Goal: Task Accomplishment & Management: Complete application form

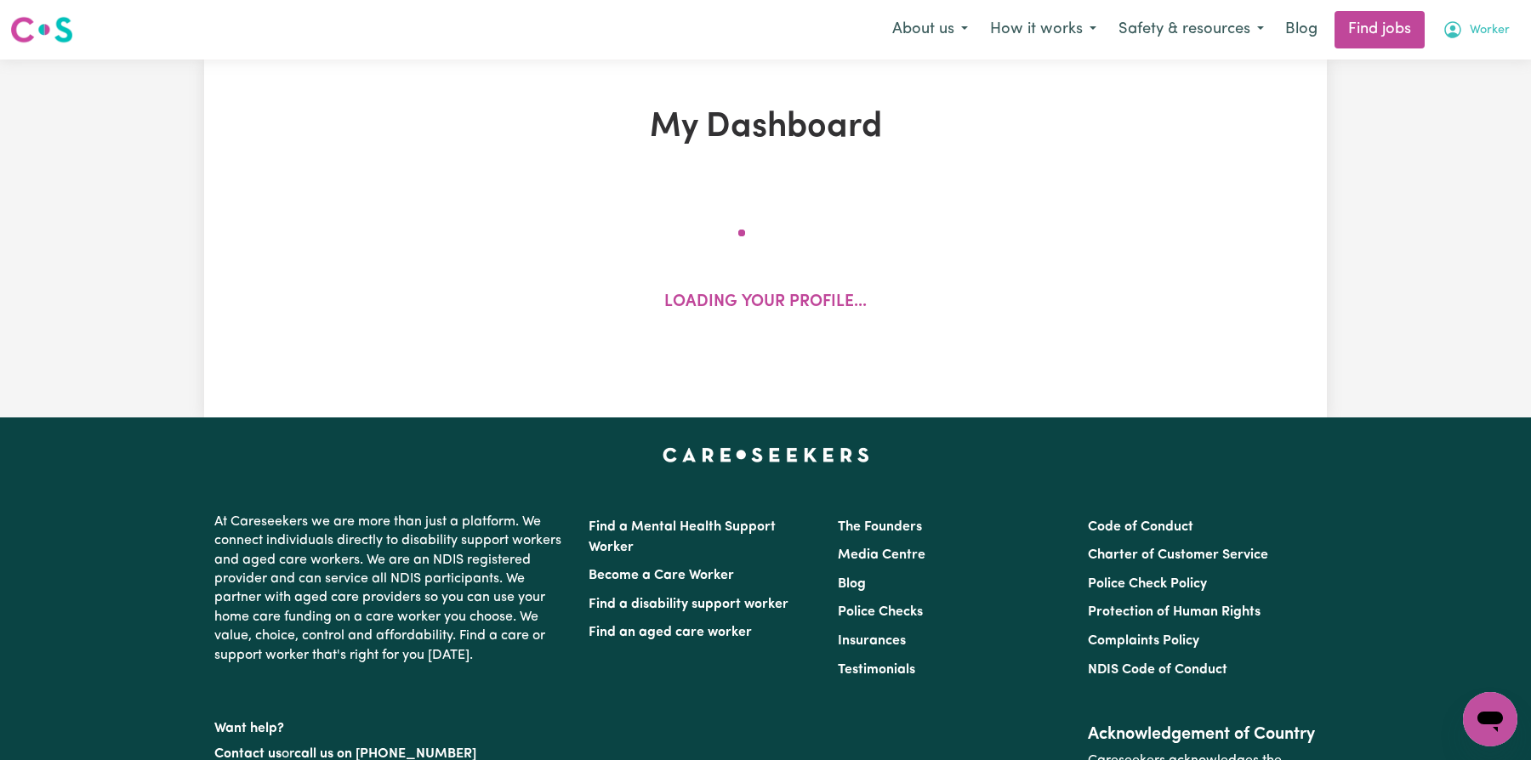
click at [1470, 37] on span "Worker" at bounding box center [1490, 30] width 40 height 19
click at [1475, 57] on link "My Account" at bounding box center [1452, 66] width 134 height 32
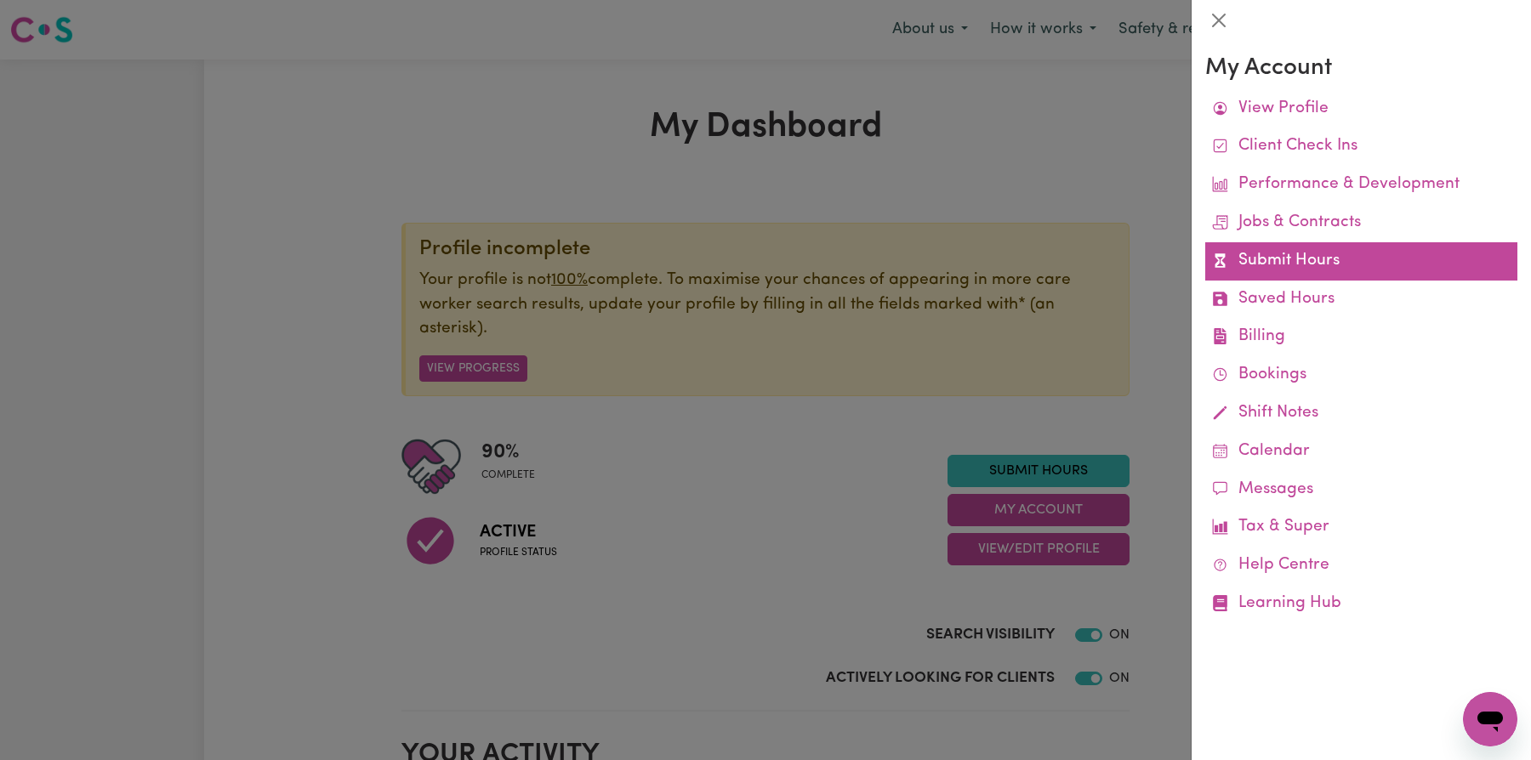
click at [1330, 260] on link "Submit Hours" at bounding box center [1361, 261] width 312 height 38
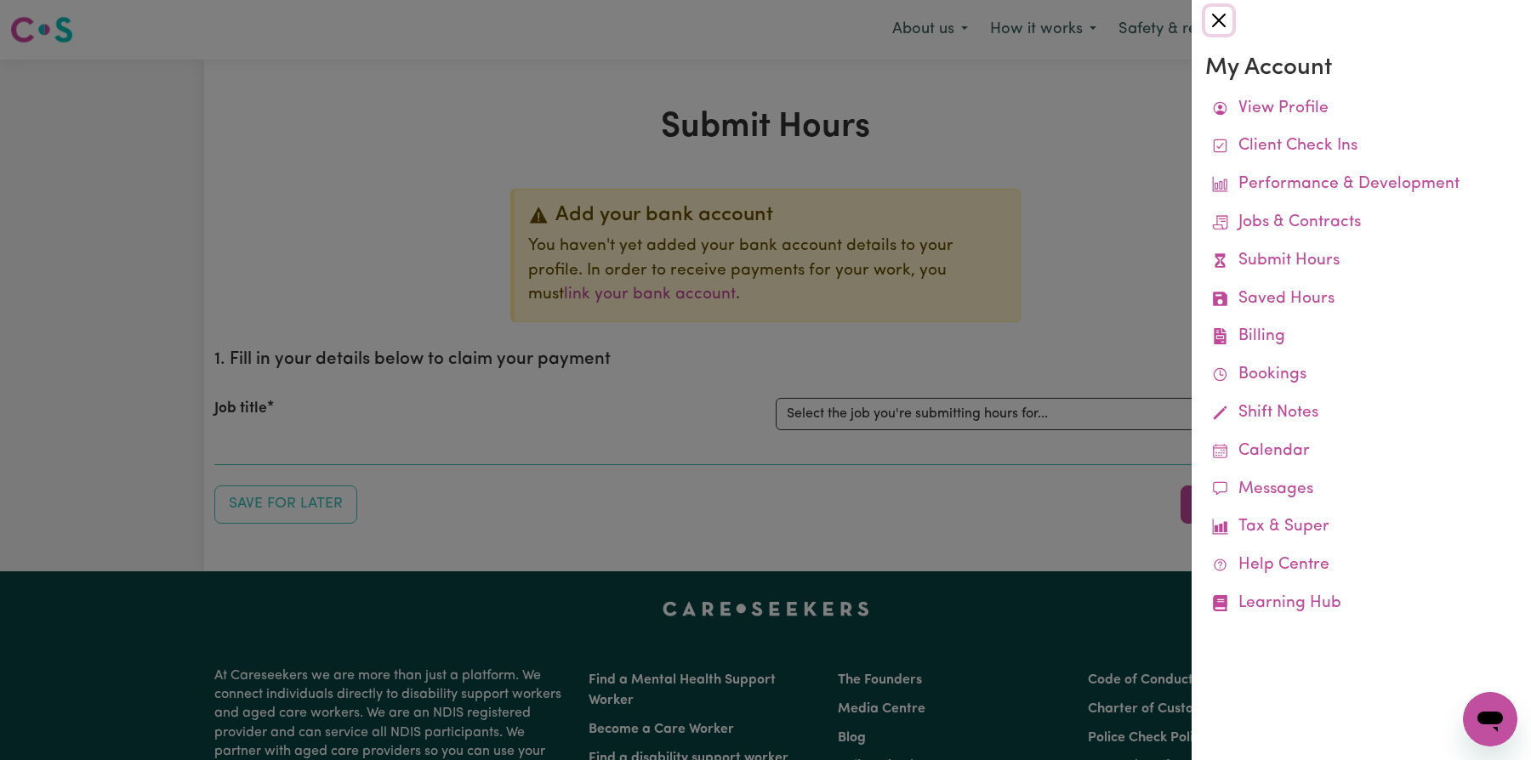
click at [1215, 15] on button "Close" at bounding box center [1218, 20] width 27 height 27
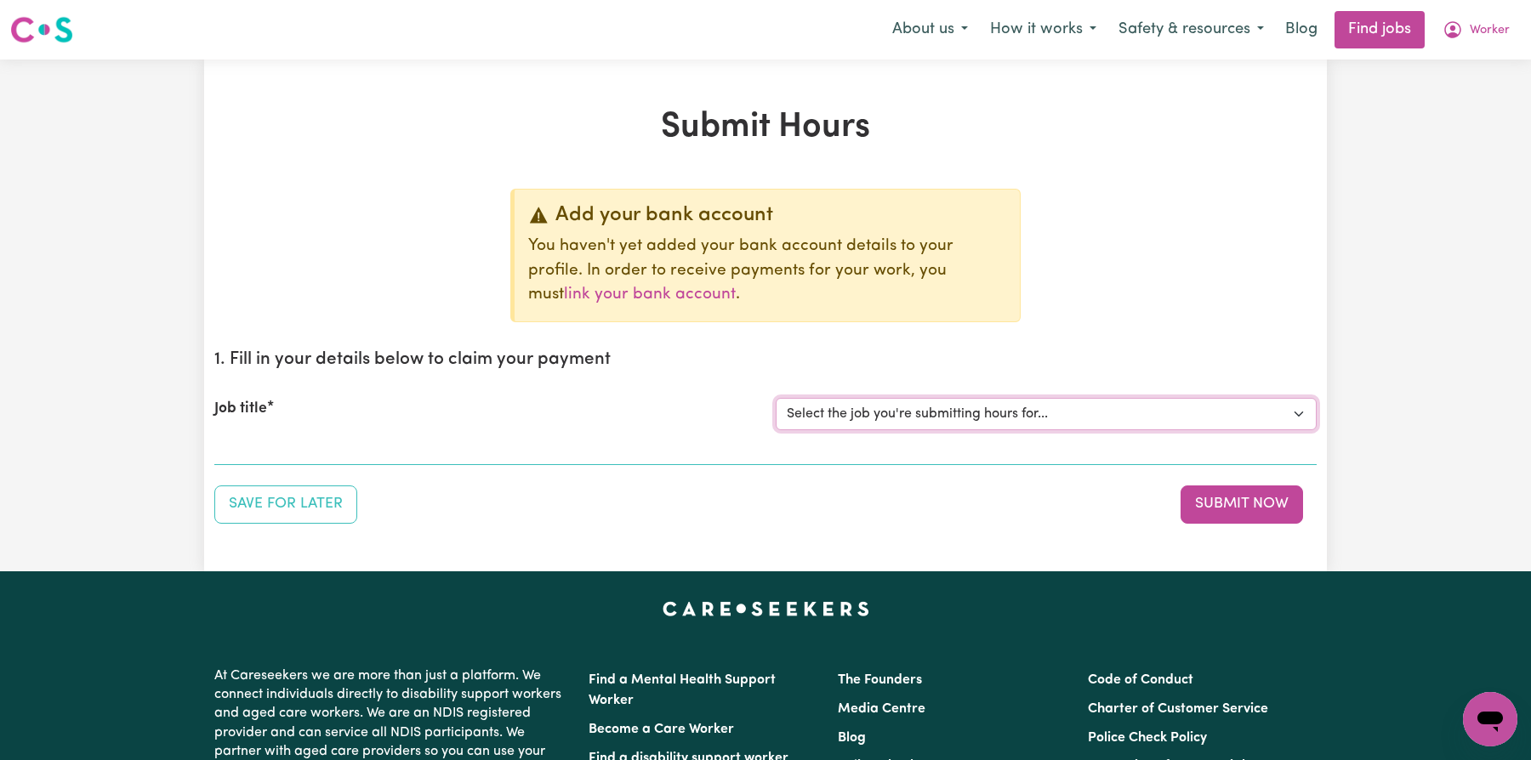
click at [1038, 421] on select "Select the job you're submitting hours for... [Tumbi Umbi] Cleaner needed Tumbi…" at bounding box center [1046, 414] width 541 height 32
click at [996, 429] on div "Job title Select the job you're submitting hours for... [Tumbi Umbi] Cleaner ne…" at bounding box center [765, 414] width 1102 height 73
click at [990, 419] on select "Select the job you're submitting hours for... [Tumbi Umbi] Cleaner needed Tumbi…" at bounding box center [1046, 414] width 541 height 32
click at [776, 398] on select "Select the job you're submitting hours for... [Tumbi Umbi] Cleaner needed Tumbi…" at bounding box center [1046, 414] width 541 height 32
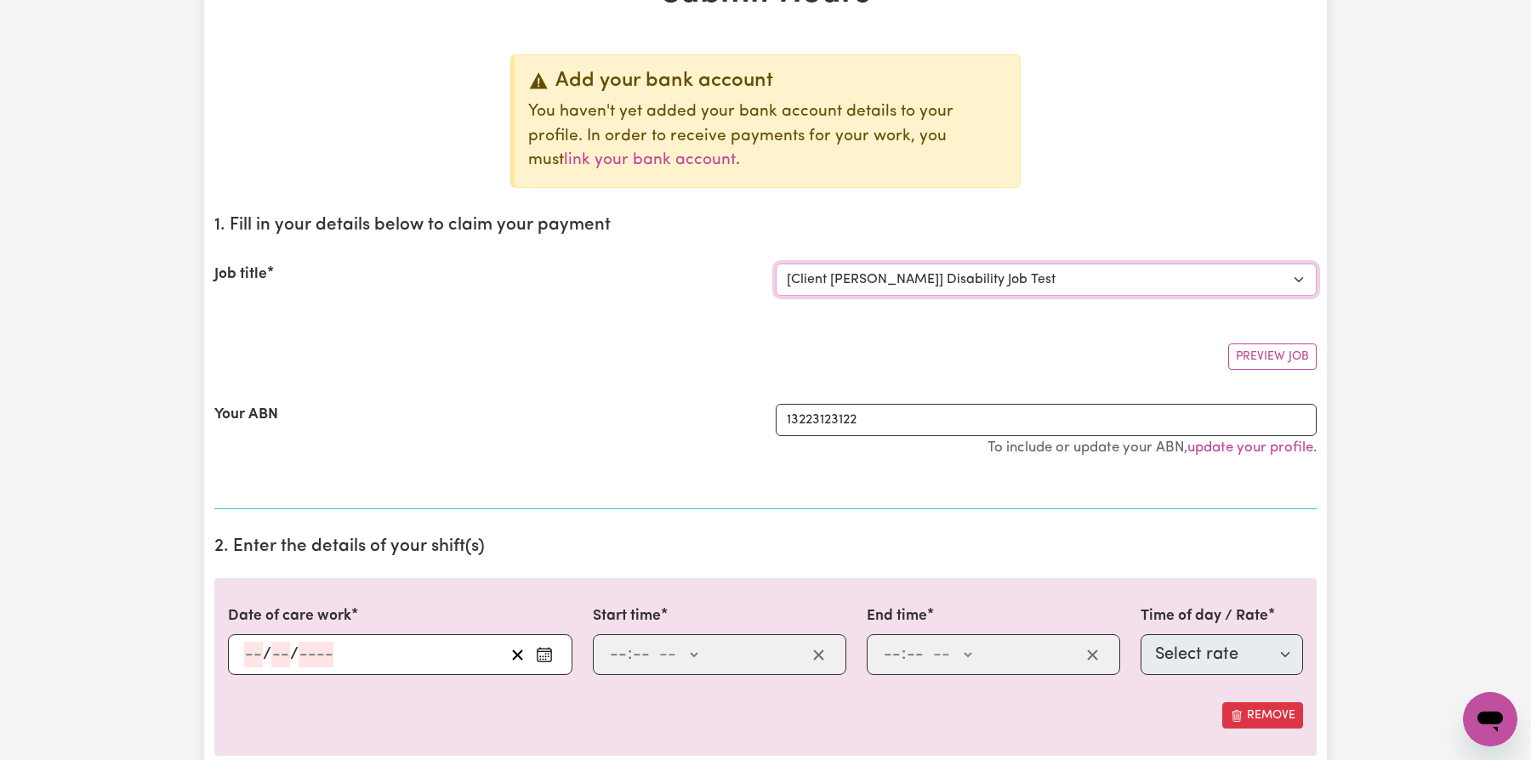
scroll to position [350, 0]
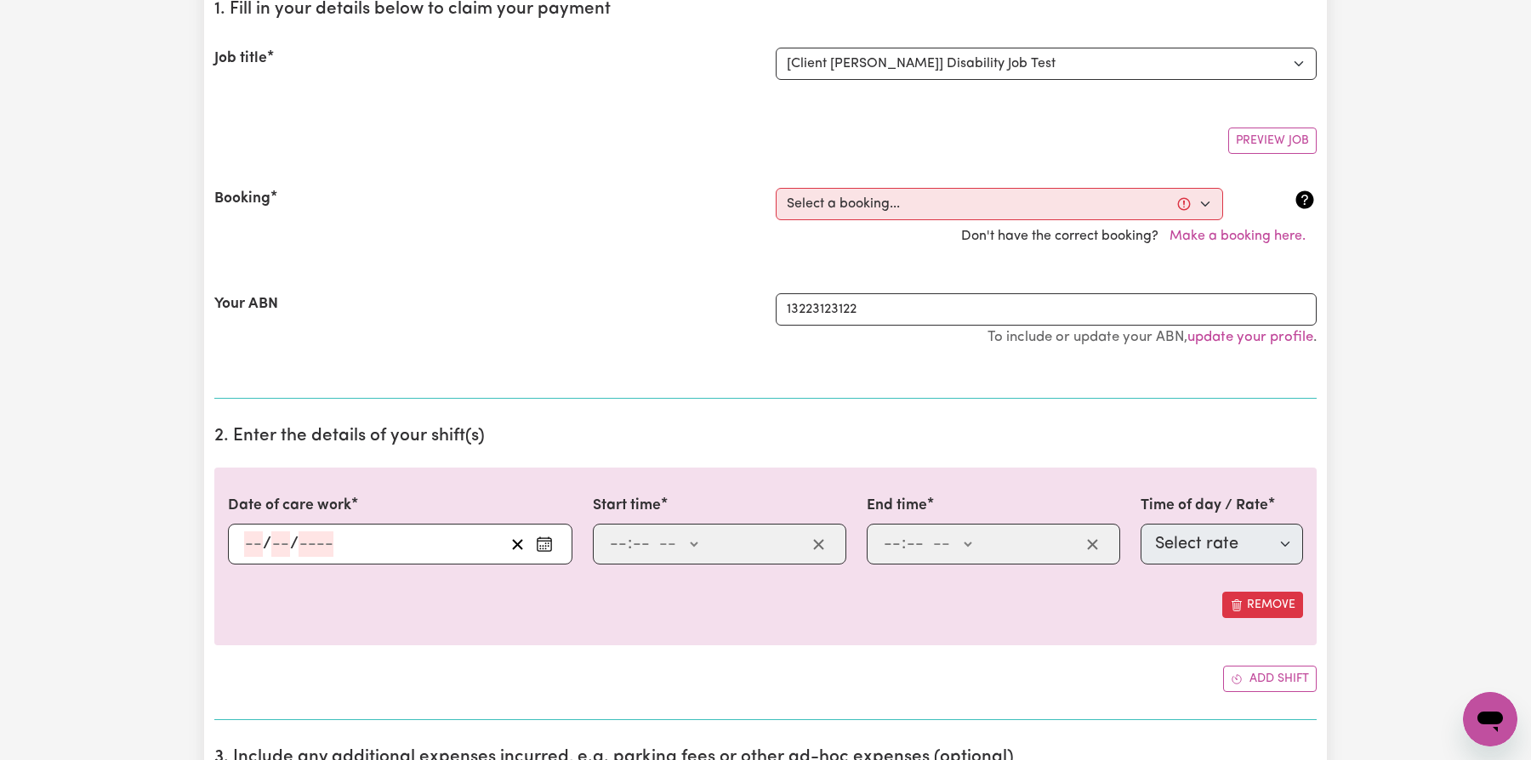
click at [916, 381] on section "1. Fill in your details below to claim your payment Job title Select the job yo…" at bounding box center [765, 192] width 1102 height 413
click at [943, 208] on select "Select a booking... [DATE] 10:00am to 10:05am (RECURRING) [DATE] 05:30pm to 05:…" at bounding box center [999, 204] width 447 height 32
click at [1121, 195] on select "Select a booking... [DATE] 10:00am to 10:05am (RECURRING) [DATE] 05:30pm to 05:…" at bounding box center [999, 204] width 447 height 32
click at [1035, 75] on select "Select the job you're submitting hours for... [Tumbi Umbi] Cleaner needed Tumbi…" at bounding box center [1046, 64] width 541 height 32
click at [776, 48] on select "Select the job you're submitting hours for... [Tumbi Umbi] Cleaner needed Tumbi…" at bounding box center [1046, 64] width 541 height 32
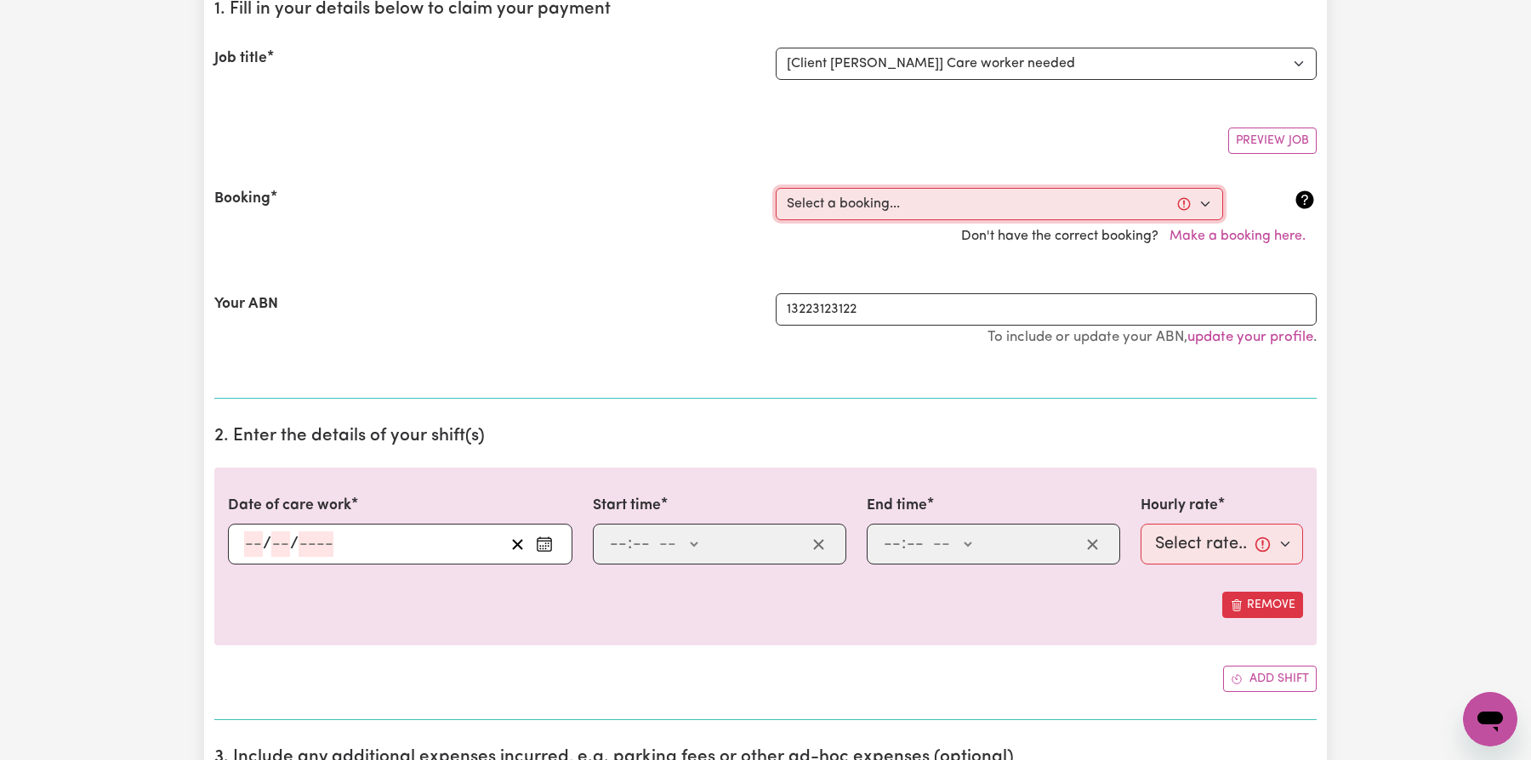
click at [1001, 205] on select "Select a booking... [DATE] 10:00am to 10:05am (RECURRING) [DATE] 05:30pm to 05:…" at bounding box center [999, 204] width 447 height 32
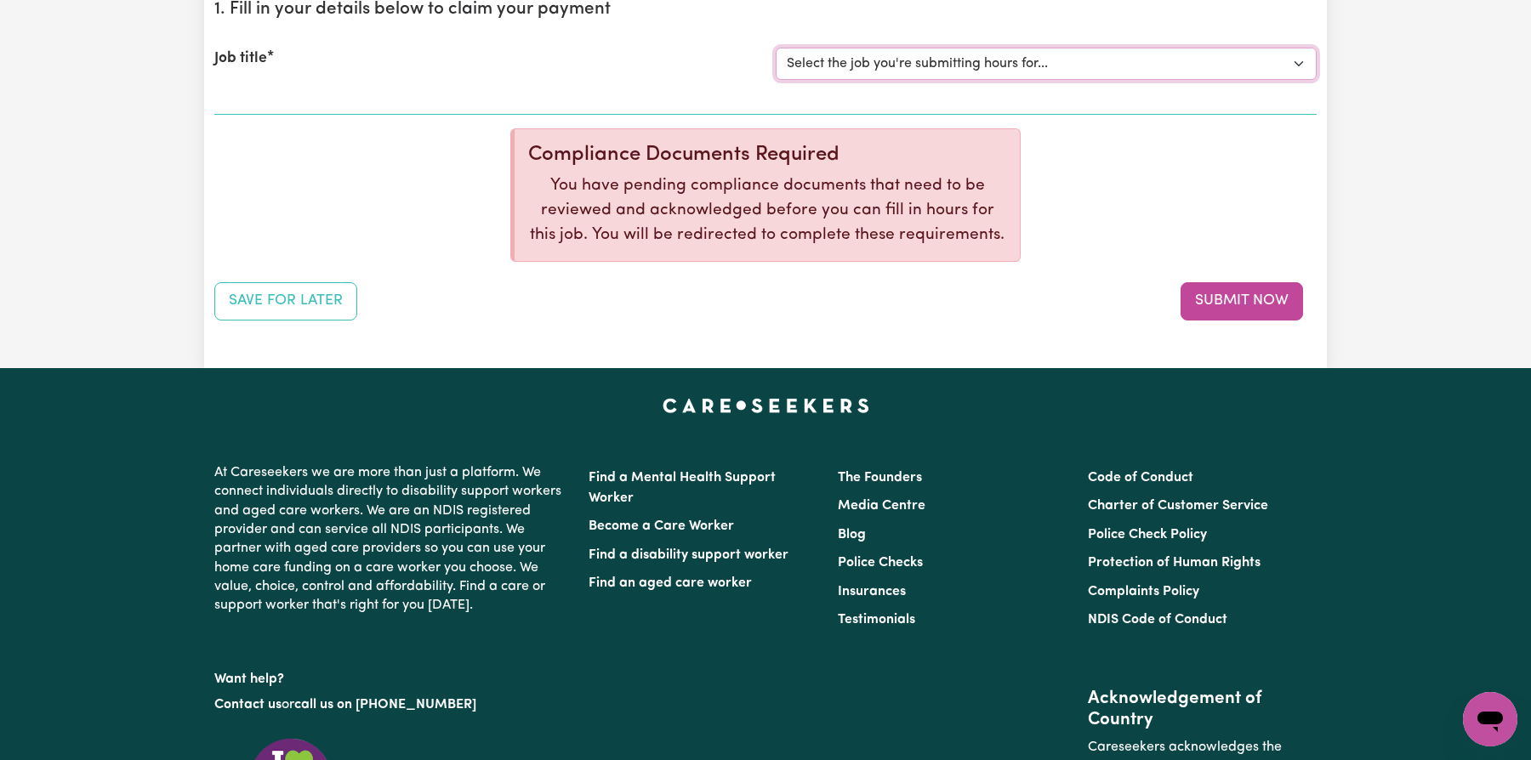
click at [1099, 51] on select "Select the job you're submitting hours for... [Tumbi Umbi] Cleaner needed Tumbi…" at bounding box center [1046, 64] width 541 height 32
select select "14500"
click at [776, 48] on select "Select the job you're submitting hours for... [Tumbi Umbi] Cleaner needed Tumbi…" at bounding box center [1046, 64] width 541 height 32
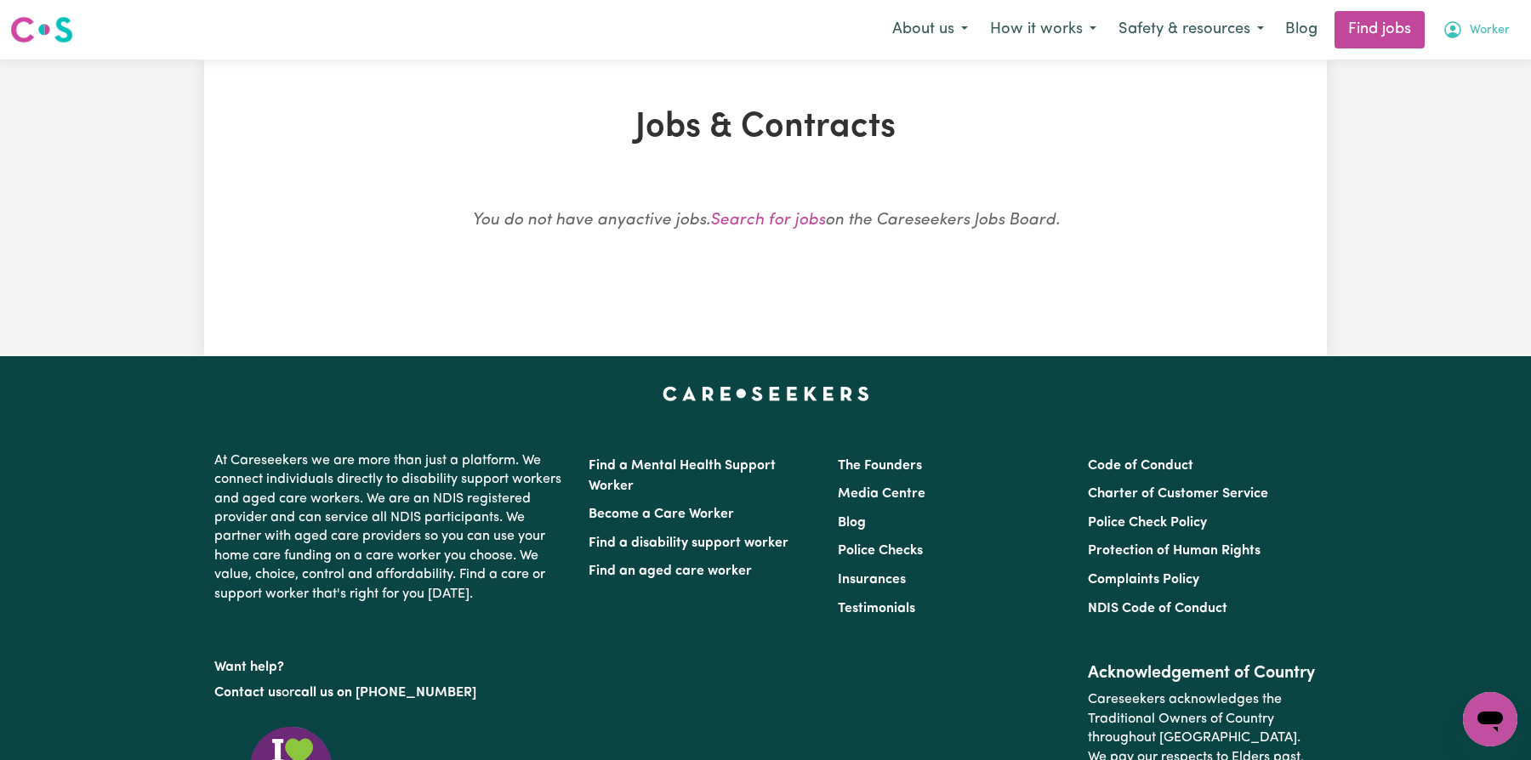
click at [1476, 20] on button "Worker" at bounding box center [1475, 30] width 89 height 36
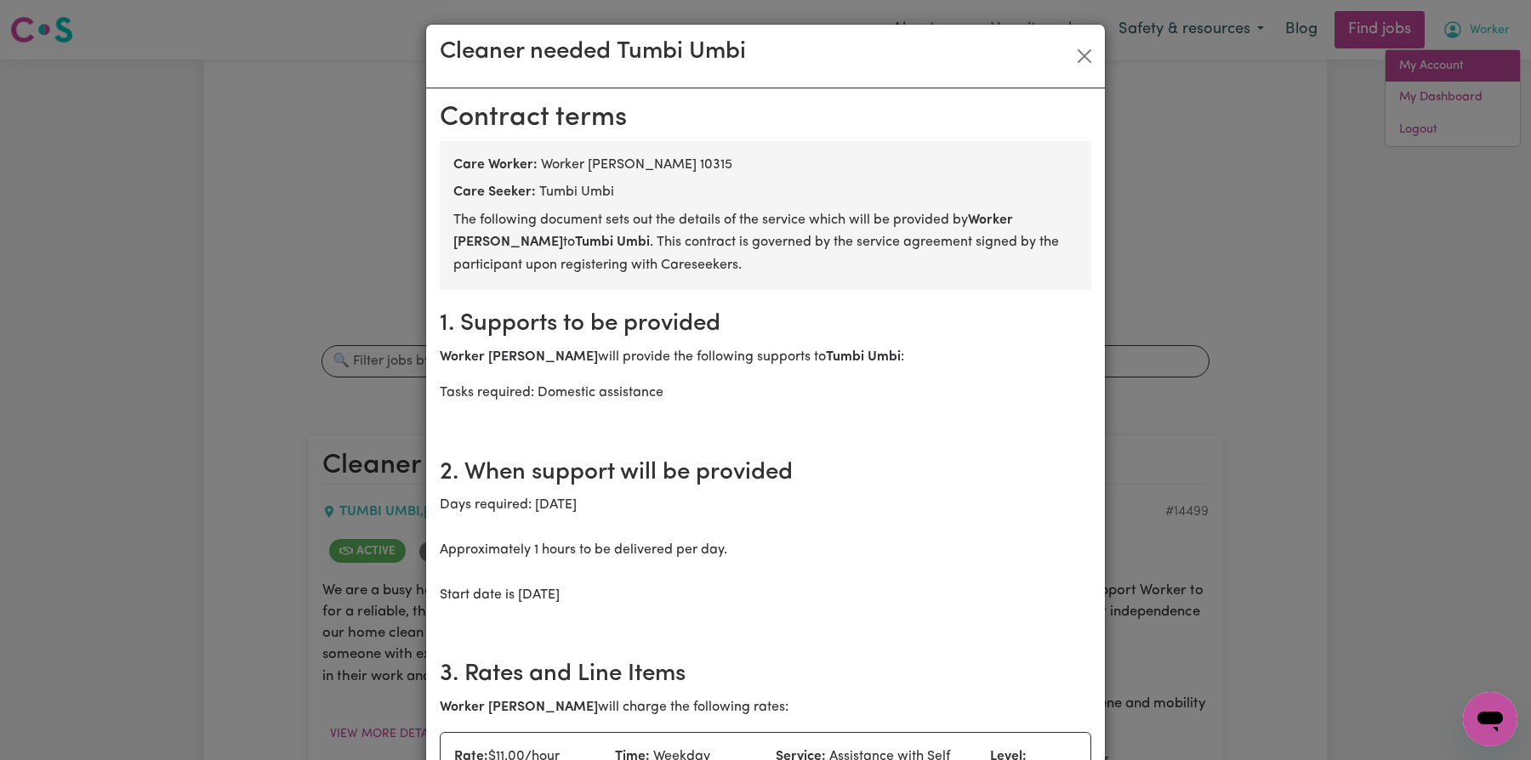
click at [1470, 64] on div "Cleaner needed Tumbi Umbi [DEMOGRAPHIC_DATA] terms Care Worker: Worker [PERSON_…" at bounding box center [765, 380] width 1531 height 760
click at [1089, 55] on button "Close" at bounding box center [1084, 56] width 27 height 27
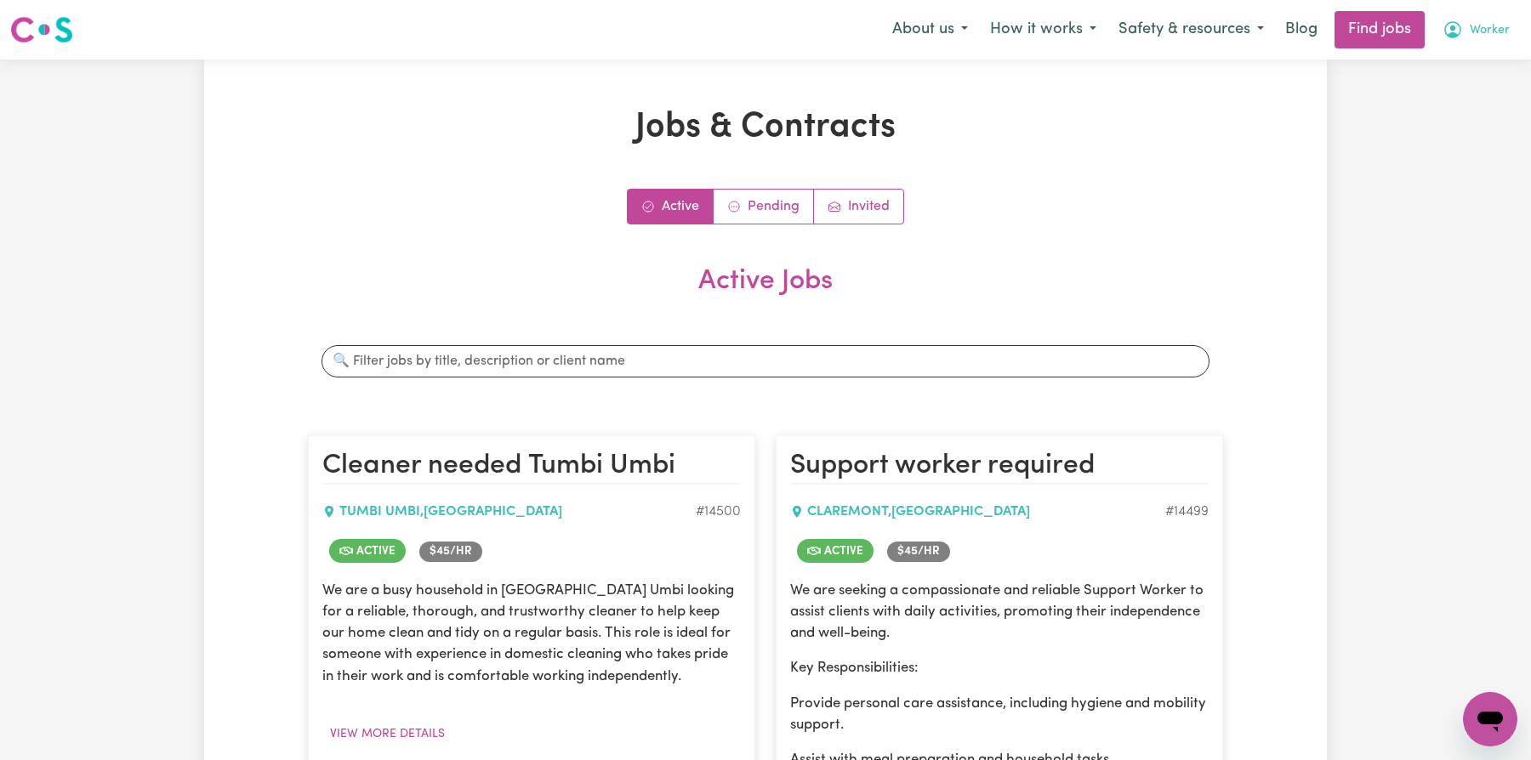
click at [1465, 24] on button "Worker" at bounding box center [1475, 30] width 89 height 36
click at [1461, 63] on link "My Account" at bounding box center [1452, 66] width 134 height 32
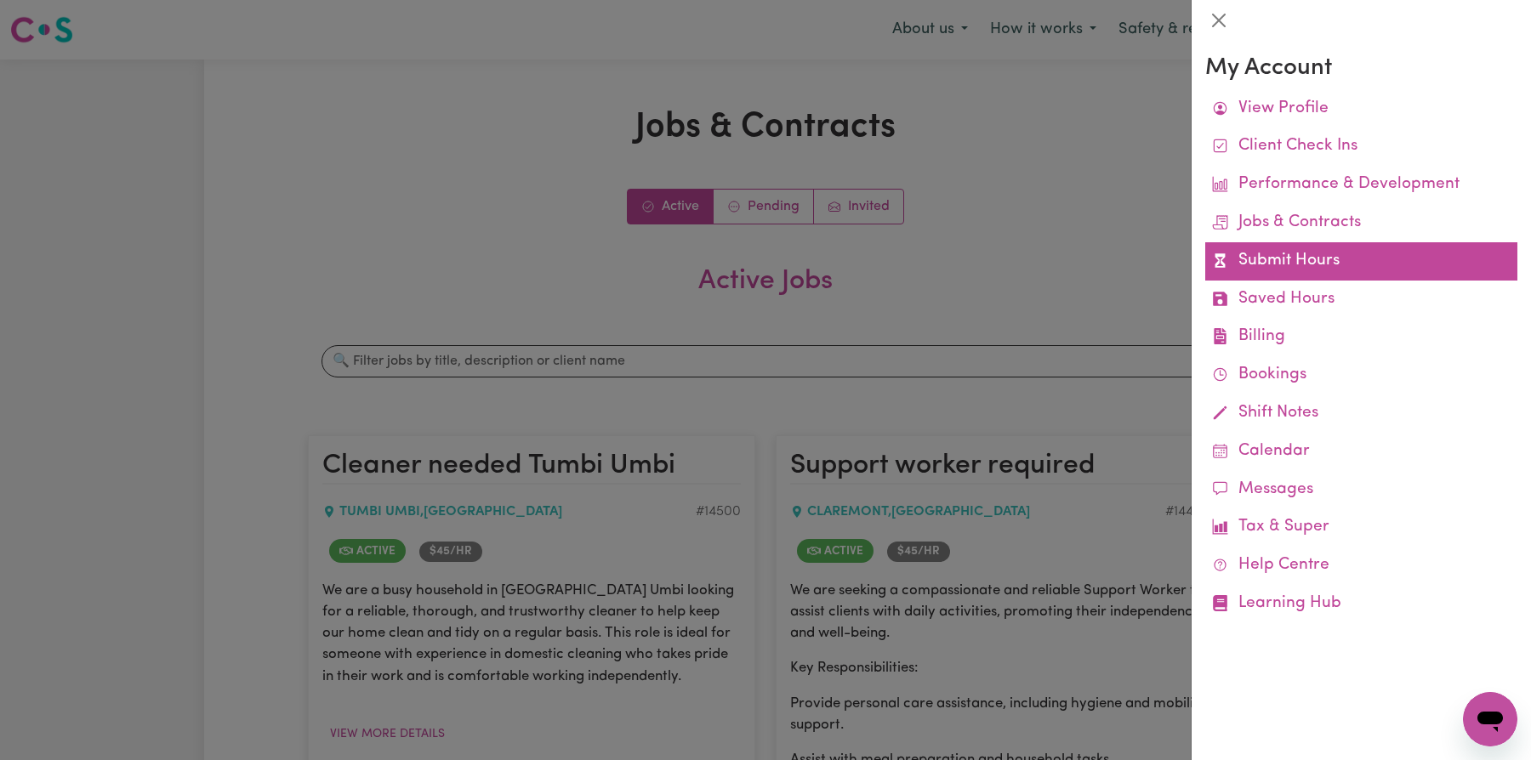
click at [1339, 251] on link "Submit Hours" at bounding box center [1361, 261] width 312 height 38
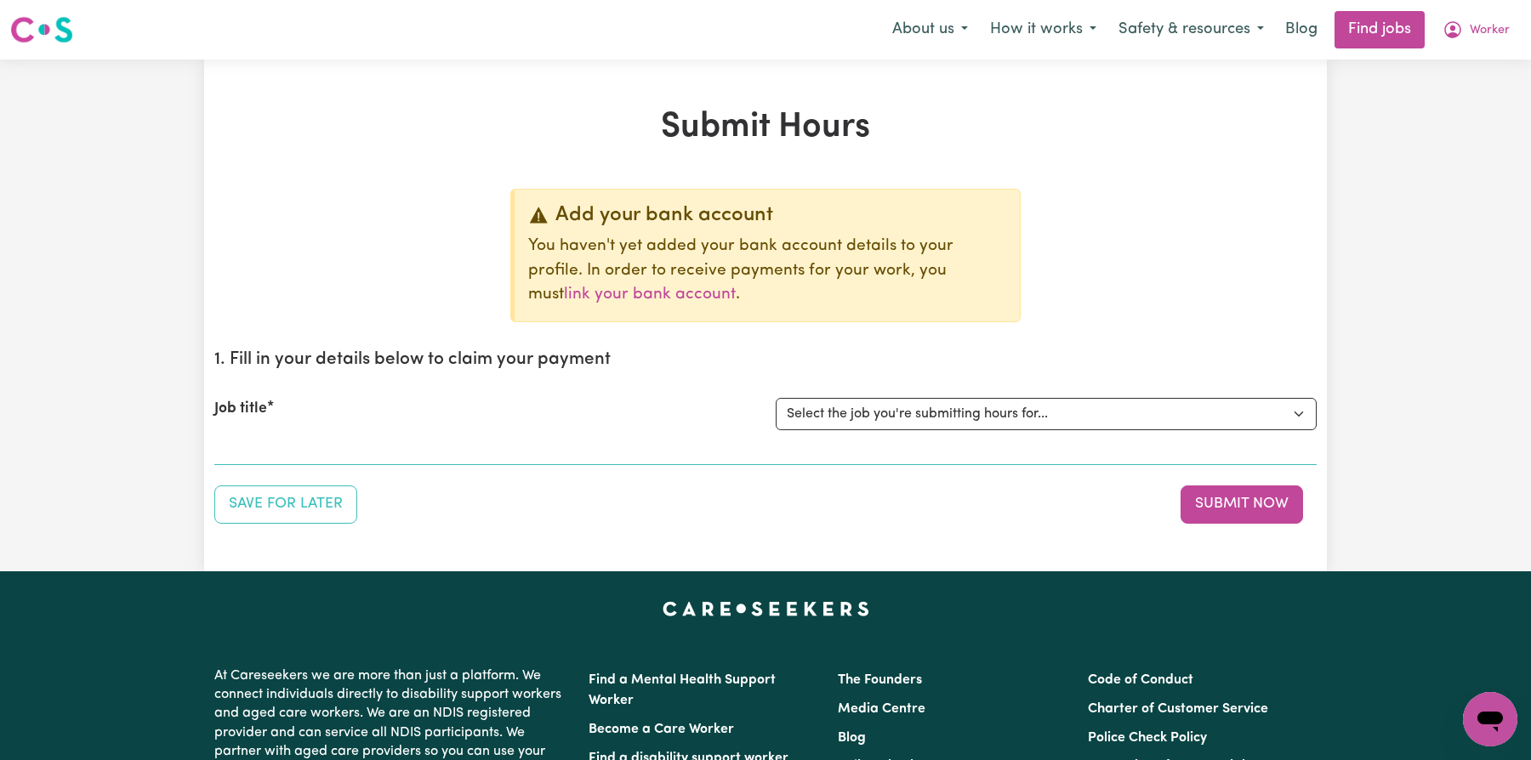
click at [1074, 387] on div "Job title Select the job you're submitting hours for... [Tumbi Umbi] Cleaner ne…" at bounding box center [765, 414] width 1102 height 73
click at [1074, 395] on div "Job title Select the job you're submitting hours for... [Tumbi Umbi] Cleaner ne…" at bounding box center [765, 414] width 1102 height 73
click at [1071, 412] on select "Select the job you're submitting hours for... [Tumbi Umbi] Cleaner needed Tumbi…" at bounding box center [1046, 414] width 541 height 32
click at [929, 405] on select "Select the job you're submitting hours for... [Tumbi Umbi] Cleaner needed Tumbi…" at bounding box center [1046, 414] width 541 height 32
select select "13066"
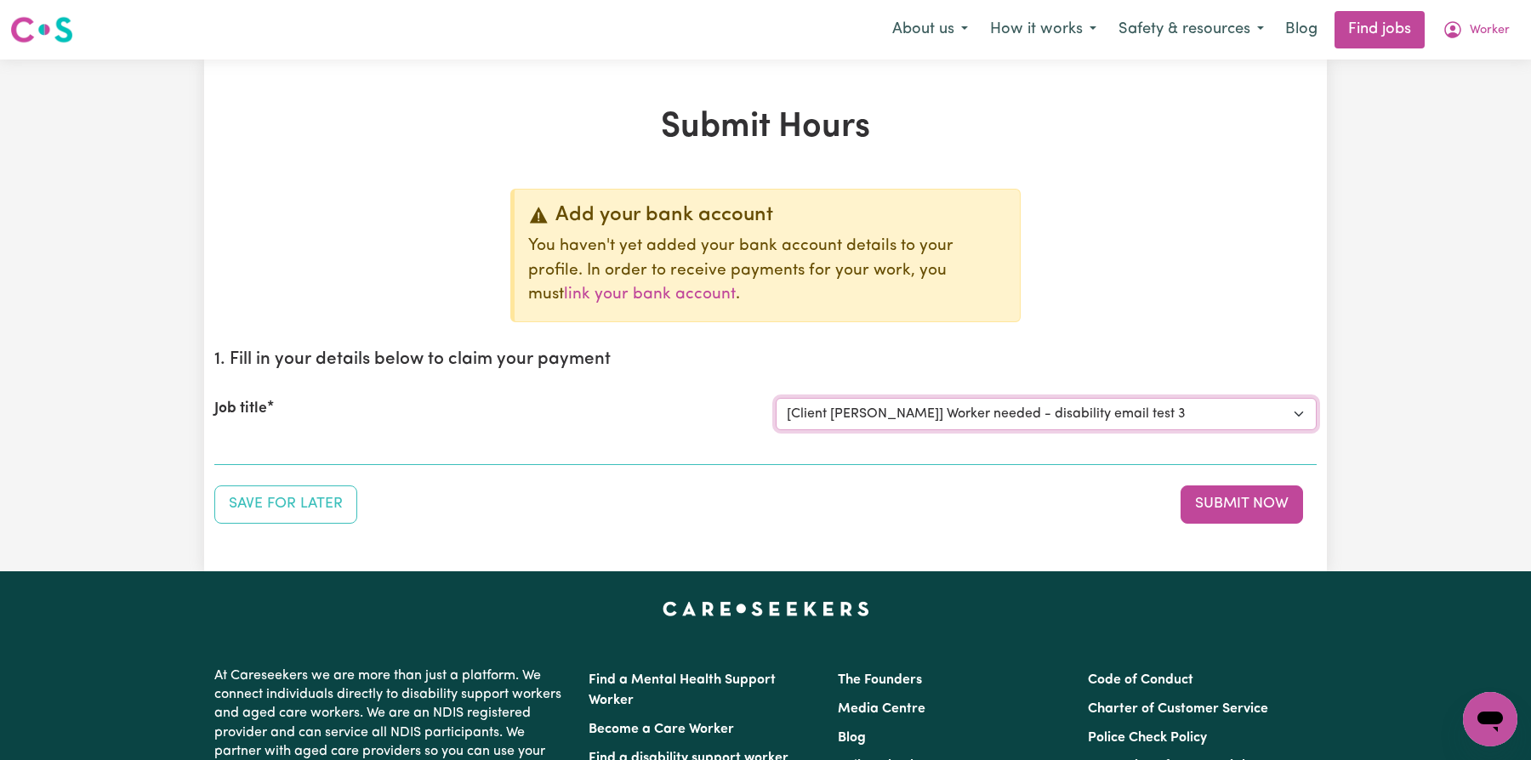
click at [776, 398] on select "Select the job you're submitting hours for... [Tumbi Umbi] Cleaner needed Tumbi…" at bounding box center [1046, 414] width 541 height 32
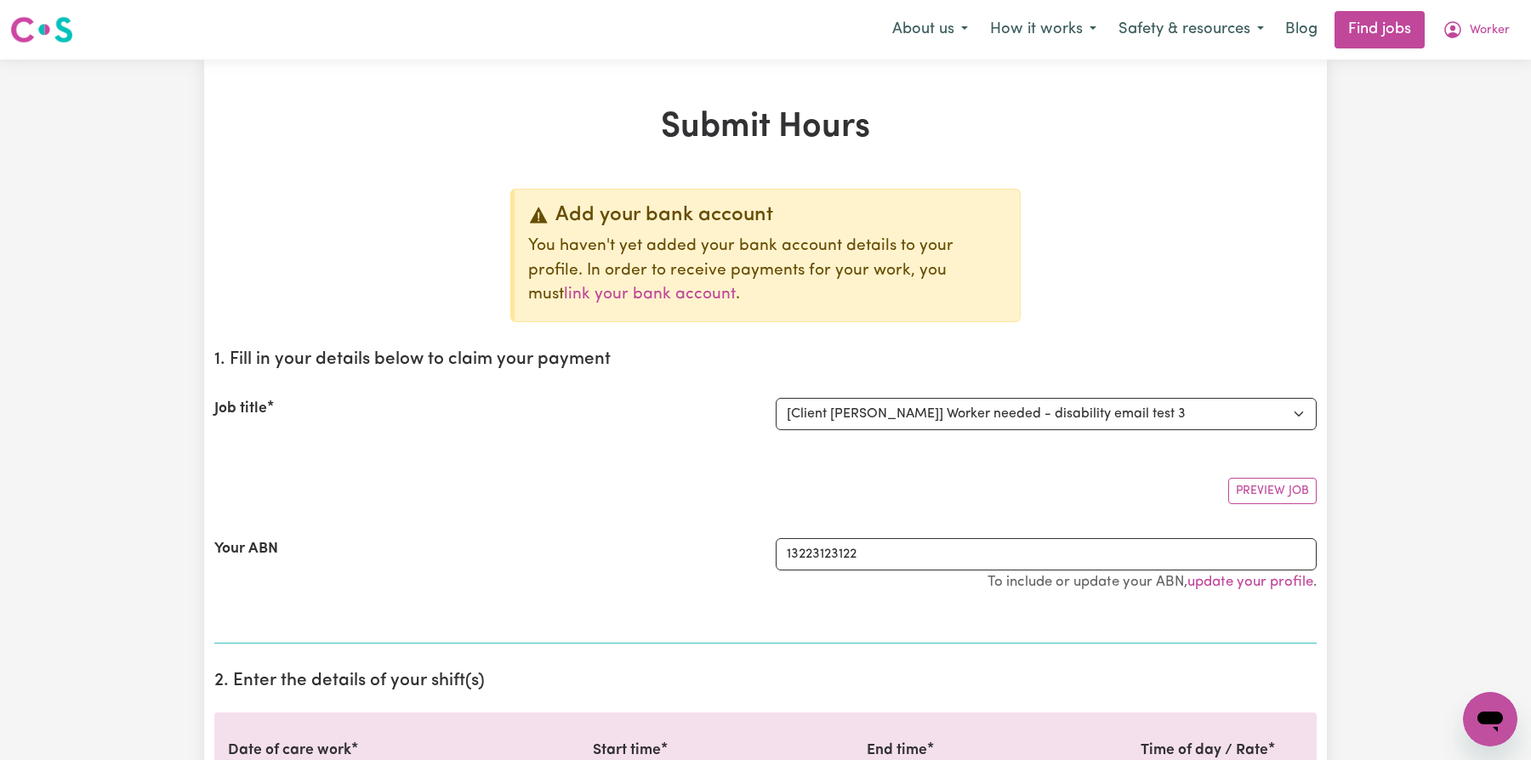
click at [967, 518] on div "Your ABN 13223123122 To include or update your ABN, update your profile ." at bounding box center [765, 573] width 1102 height 111
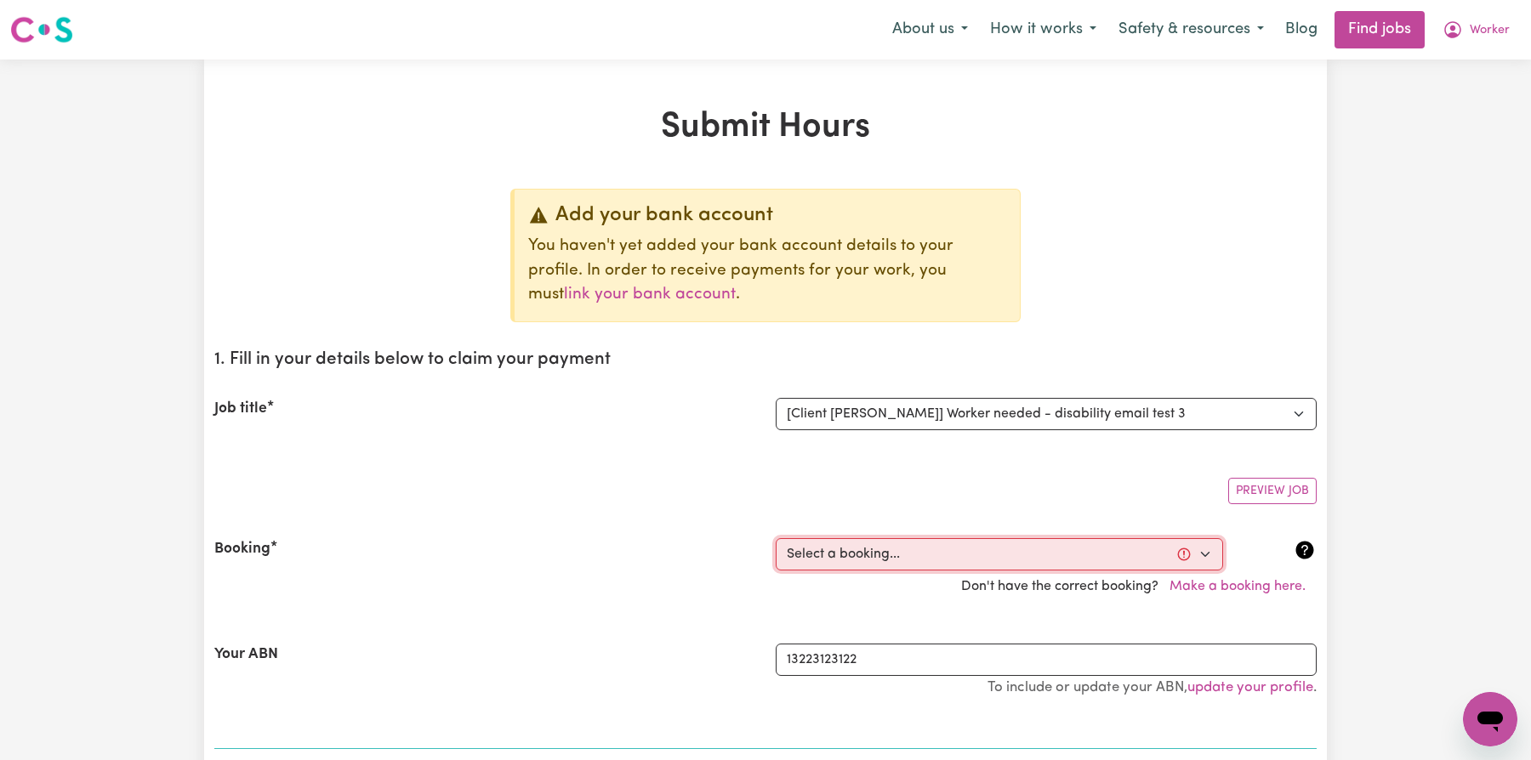
click at [961, 542] on select "Select a booking... [DATE] 09:33pm to 09:44pm (ONE-OFF)" at bounding box center [999, 554] width 447 height 32
select select "368120"
click at [776, 538] on select "Select a booking... [DATE] 09:33pm to 09:44pm (ONE-OFF)" at bounding box center [999, 554] width 447 height 32
type input "[DATE]"
type input "6"
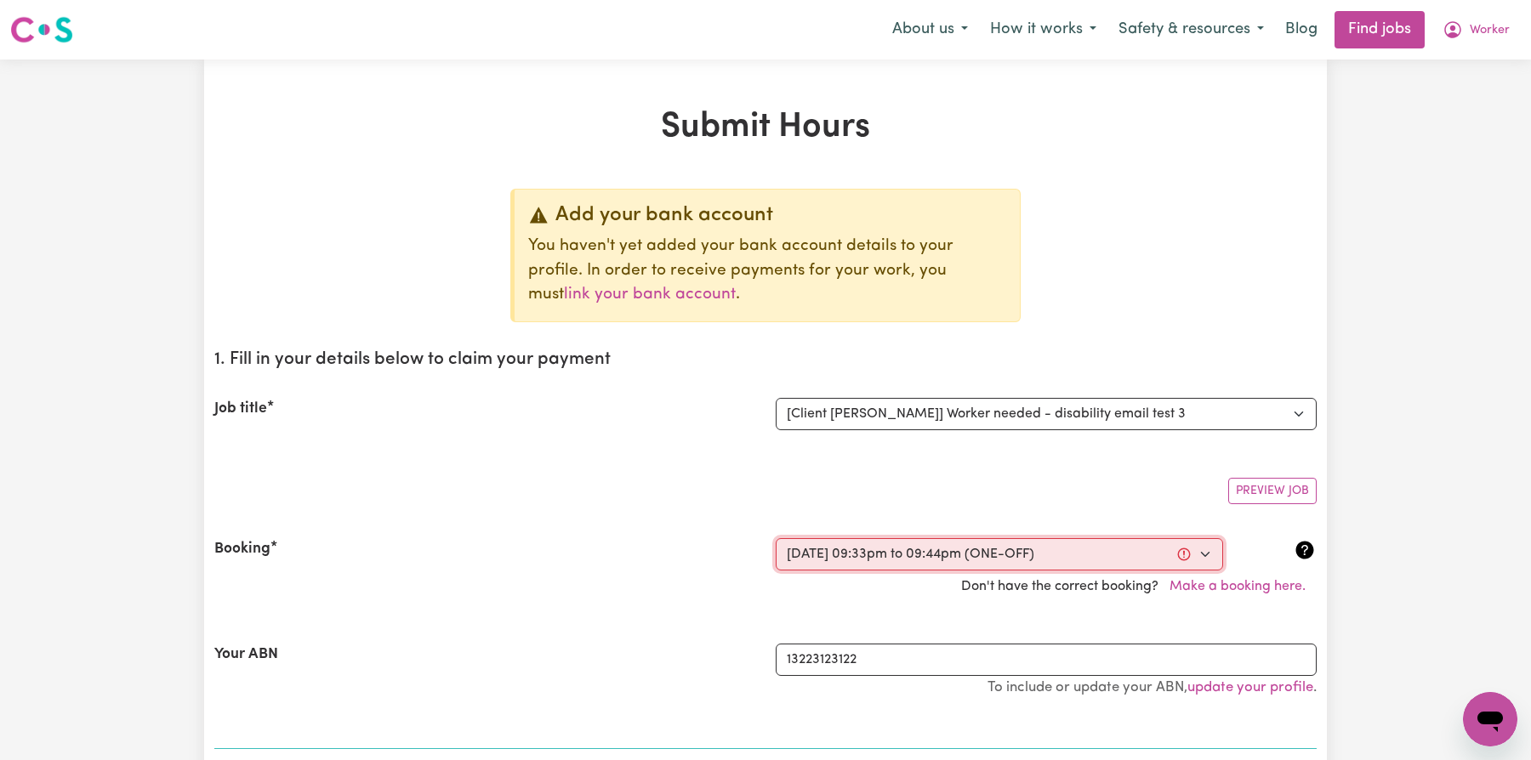
type input "10"
type input "2025"
type input "21:33"
type input "9"
type input "33"
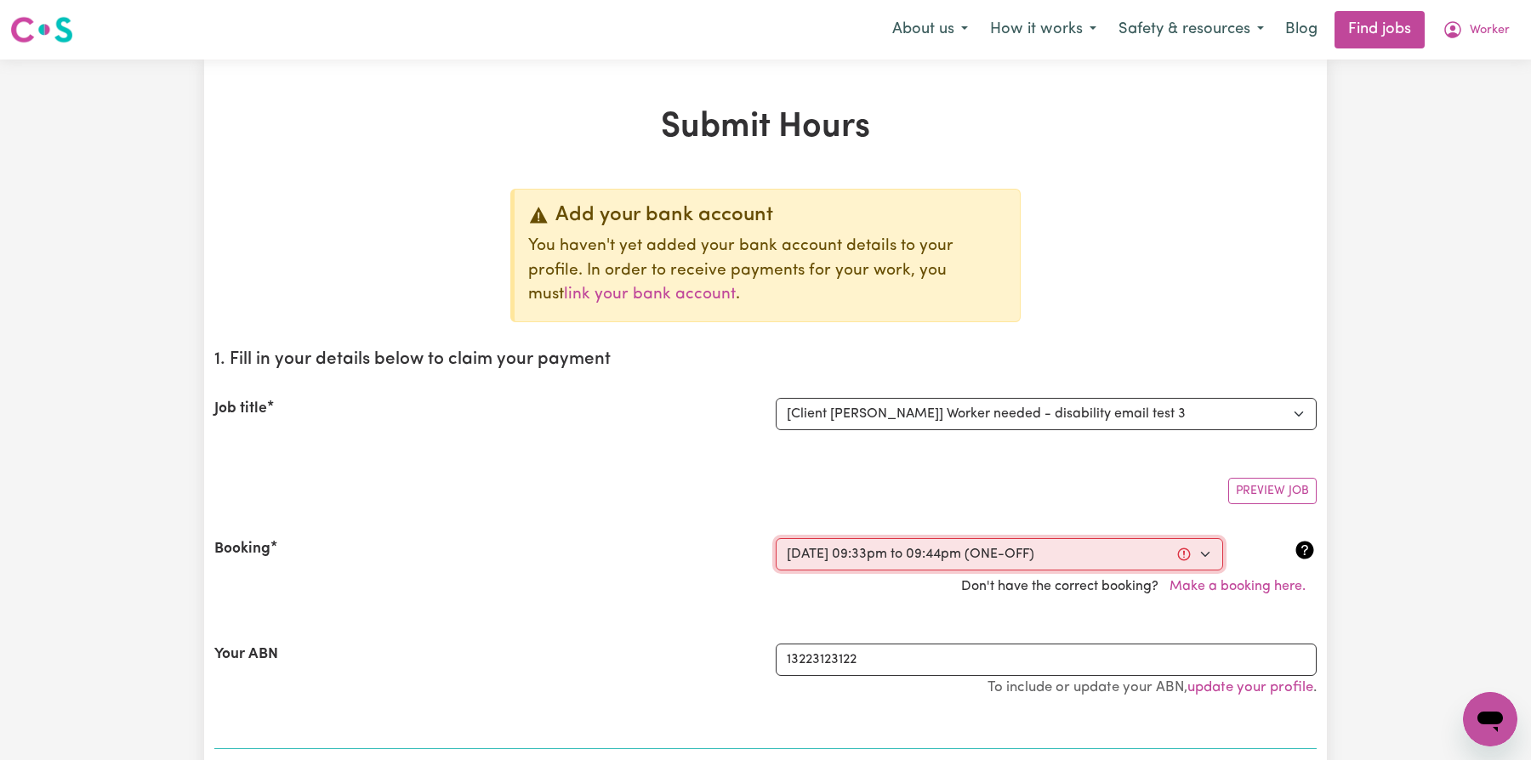
select select "pm"
type input "21:44"
type input "9"
type input "44"
select select "pm"
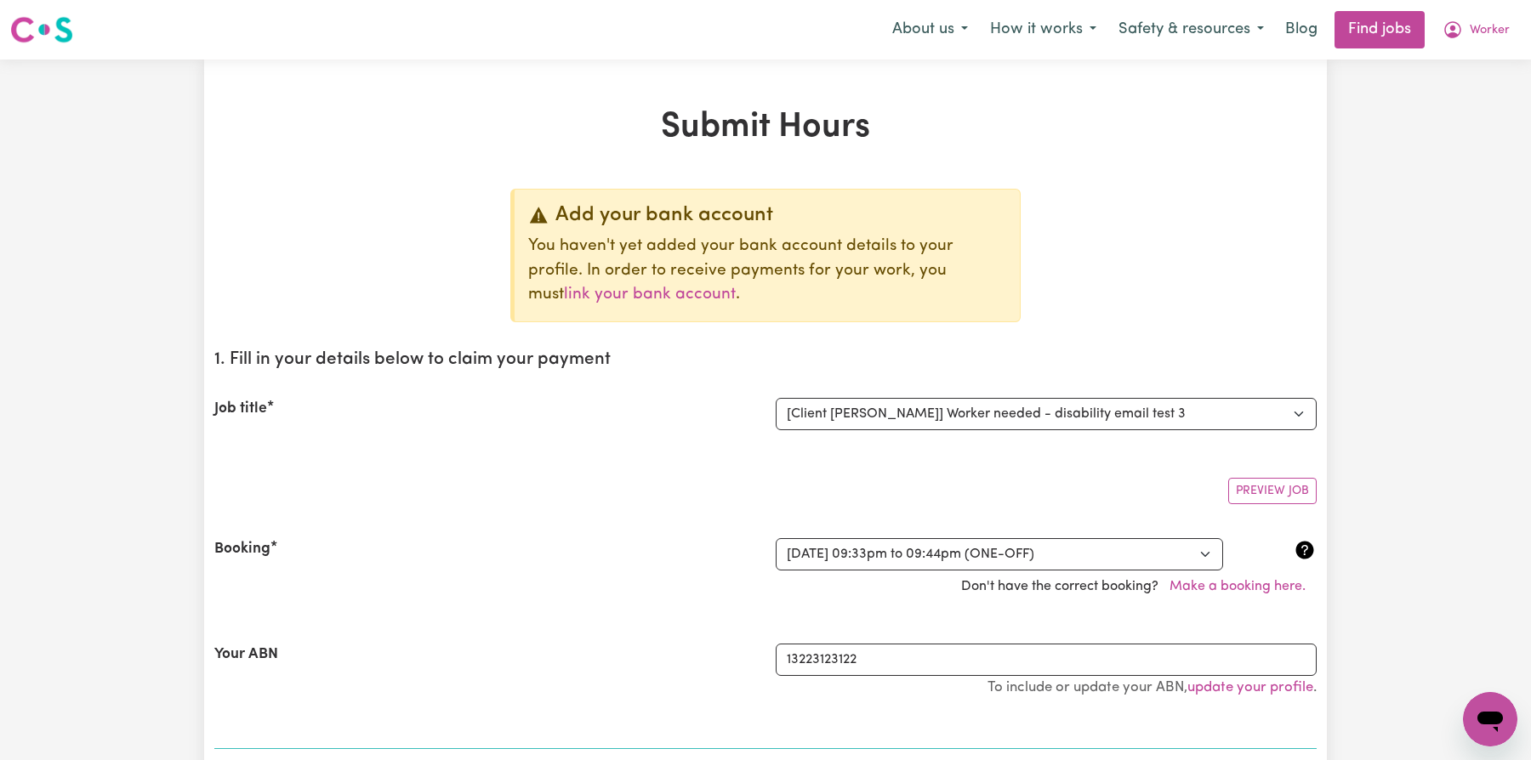
click at [958, 597] on div "Don't have the correct booking? Make a booking here." at bounding box center [765, 587] width 1123 height 32
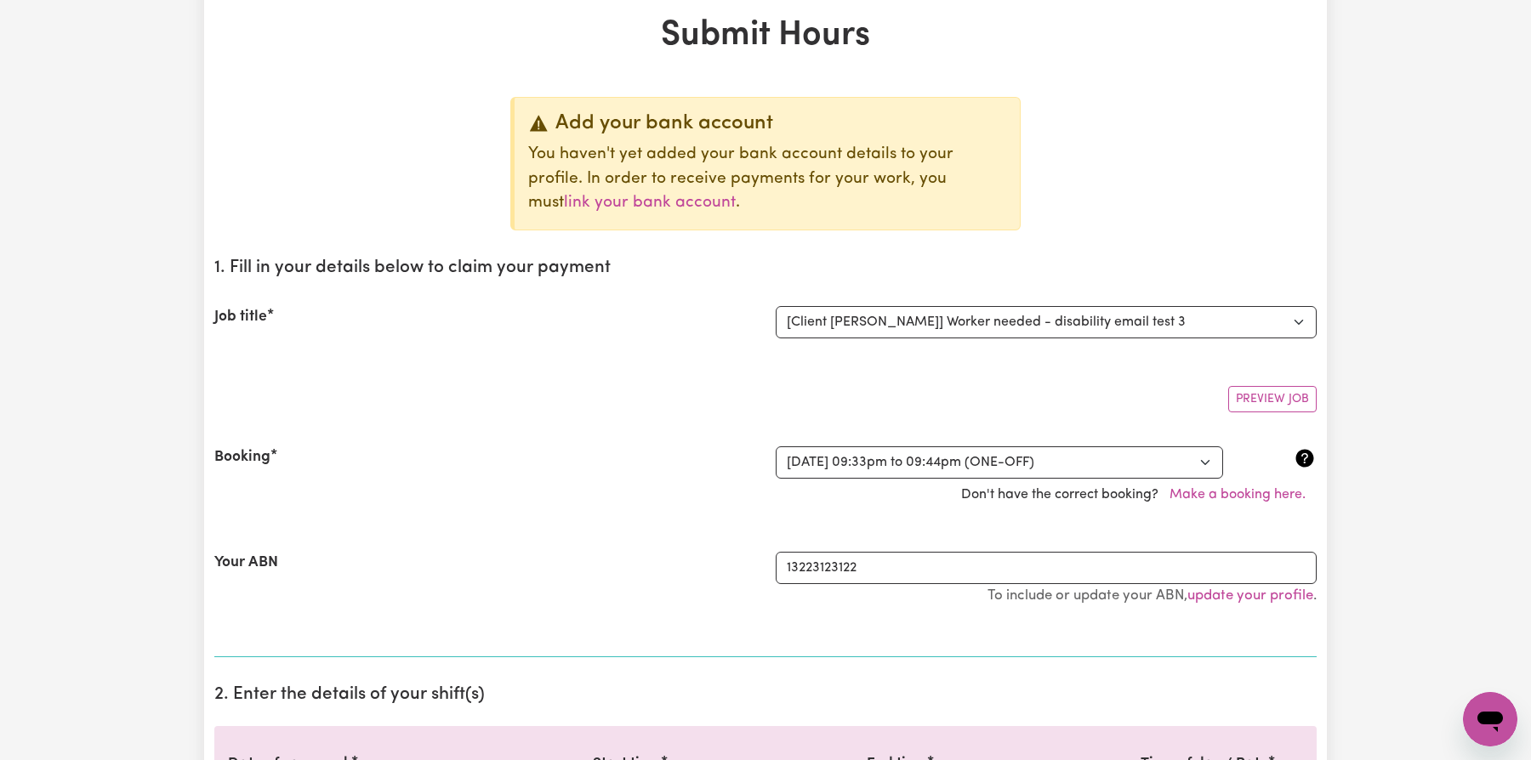
scroll to position [308, 0]
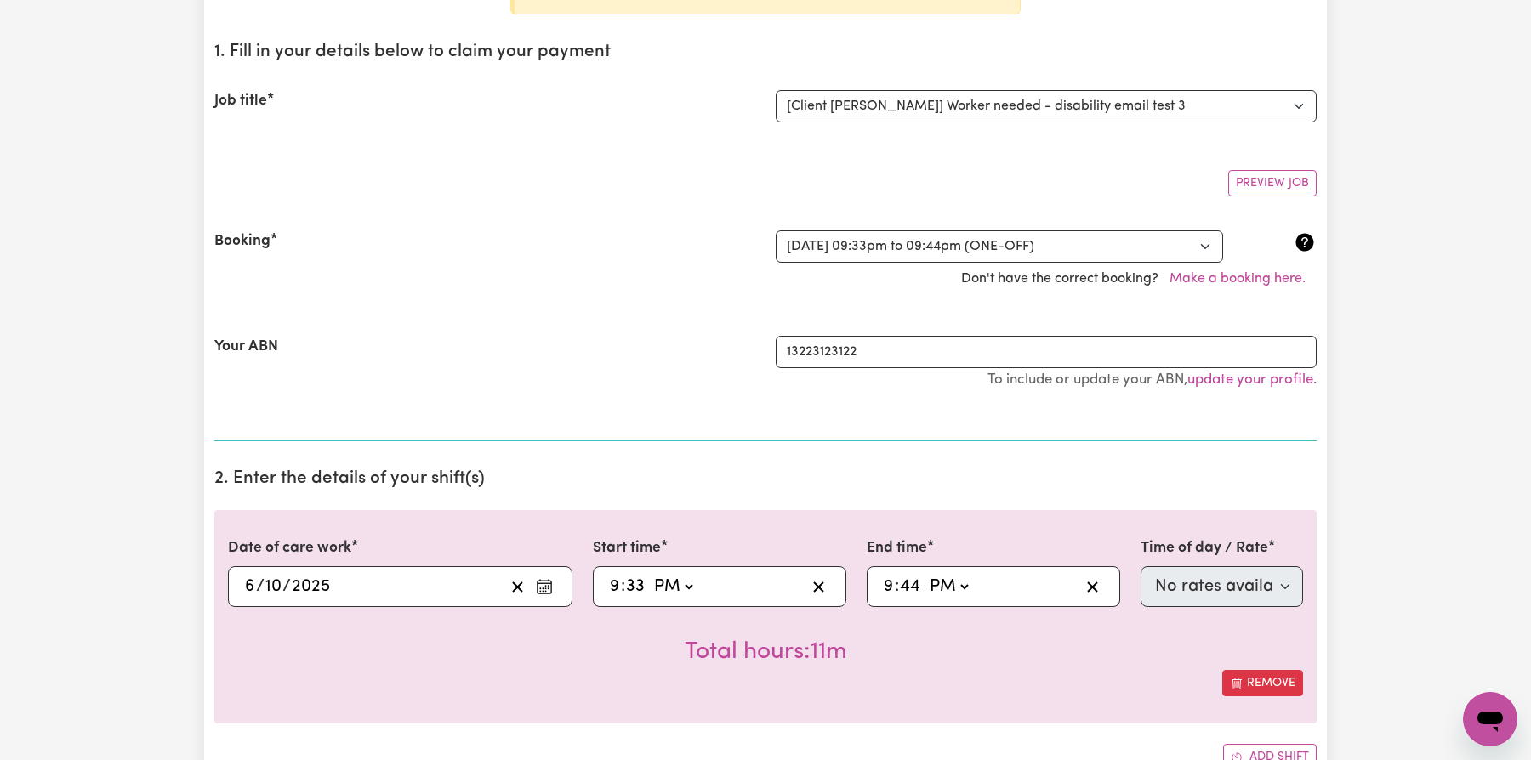
click at [664, 583] on select "AM PM" at bounding box center [673, 587] width 46 height 26
select select "am"
click at [650, 574] on select "AM PM" at bounding box center [673, 587] width 46 height 26
type input "09:33"
click at [946, 577] on select "AM PM" at bounding box center [948, 587] width 46 height 26
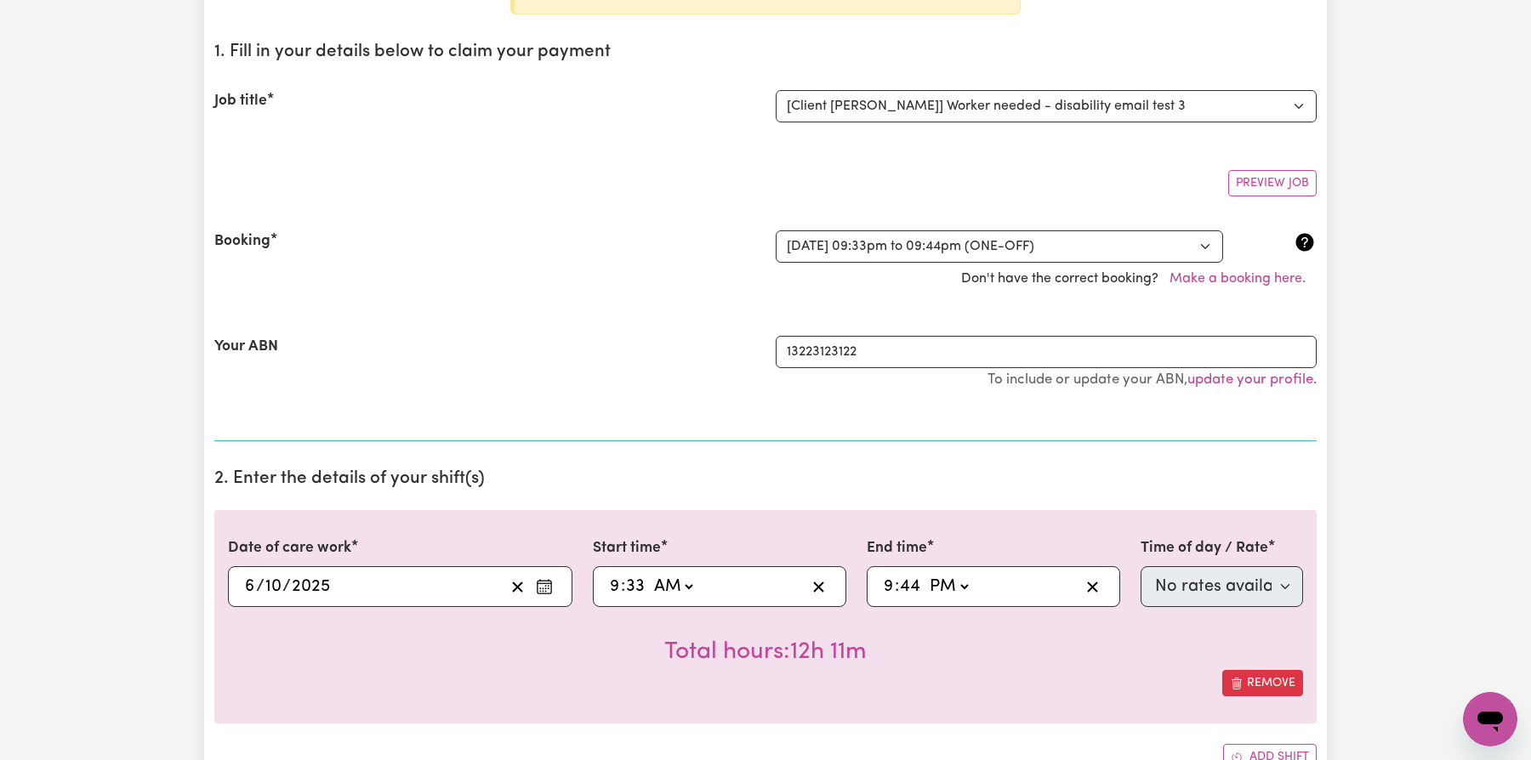
select select "am"
click at [925, 574] on select "AM PM" at bounding box center [948, 587] width 46 height 26
type input "09:44"
select select "WEEKDAY_DAYTIME_ASSISTANCE_SELF_CARE_ONE"
click at [943, 640] on div "Total hours: 11m" at bounding box center [765, 638] width 1075 height 63
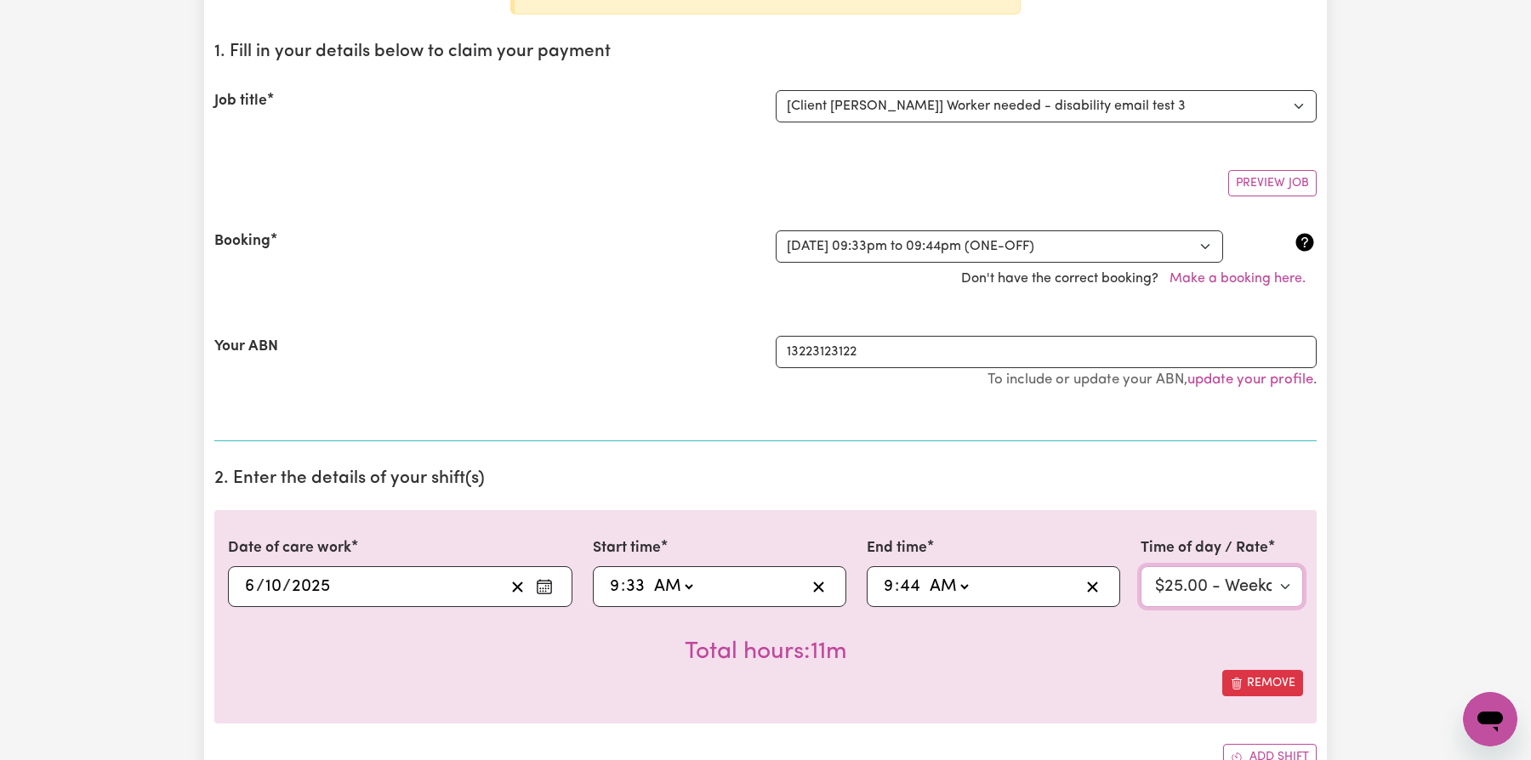
click at [1181, 594] on select "Select rate $25.00 - Weekday Daytime - Assistance with Self Care Activities - S…" at bounding box center [1221, 586] width 162 height 41
click at [1169, 566] on select "Select rate $25.00 - Weekday Daytime - Assistance with Self Care Activities - S…" at bounding box center [1221, 586] width 162 height 41
click at [1223, 566] on select "Select rate $25.00 - Weekday Daytime - Assistance with Self Care Activities - S…" at bounding box center [1221, 586] width 162 height 41
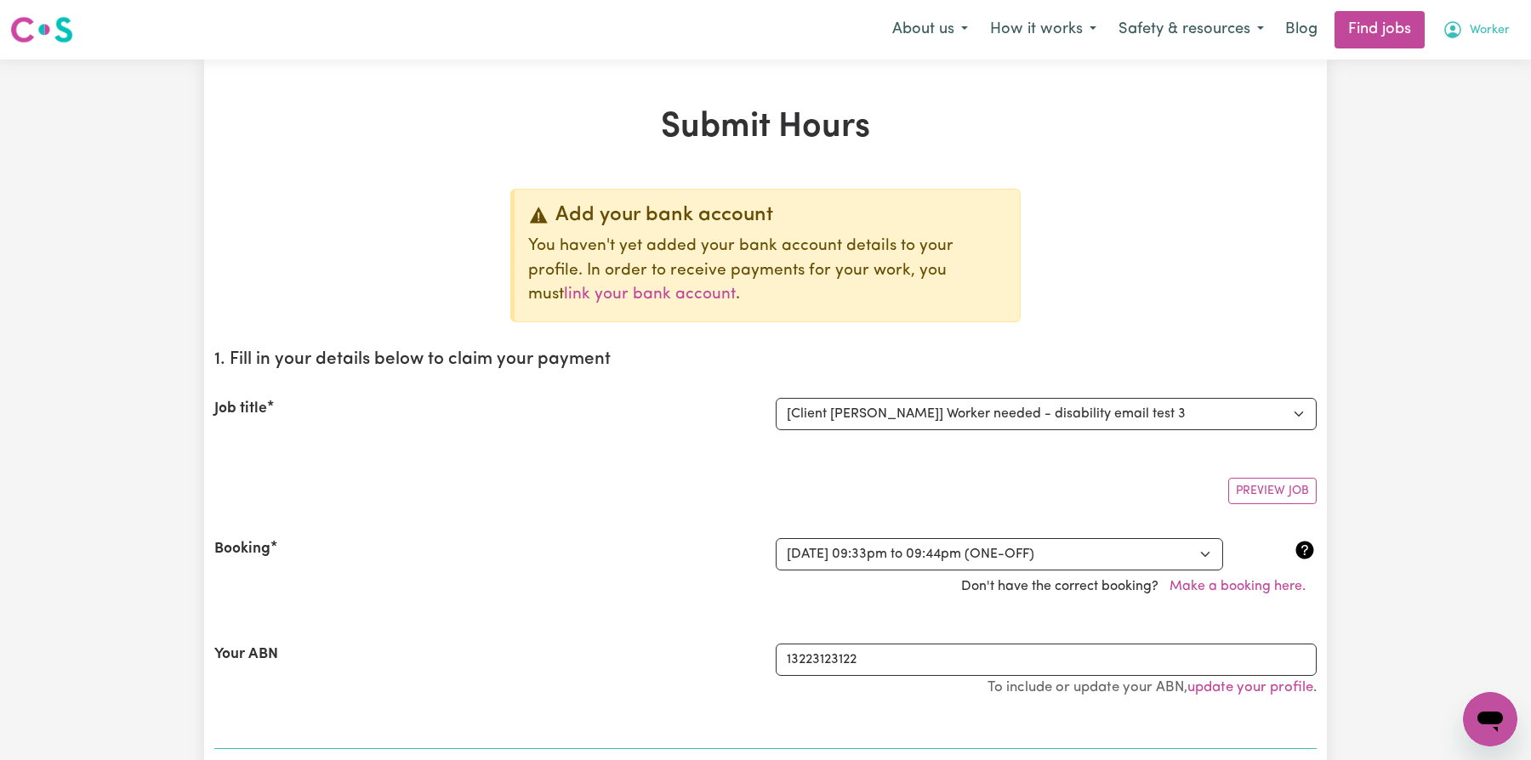
click at [1474, 36] on span "Worker" at bounding box center [1490, 30] width 40 height 19
click at [1453, 126] on link "Logout" at bounding box center [1452, 130] width 134 height 32
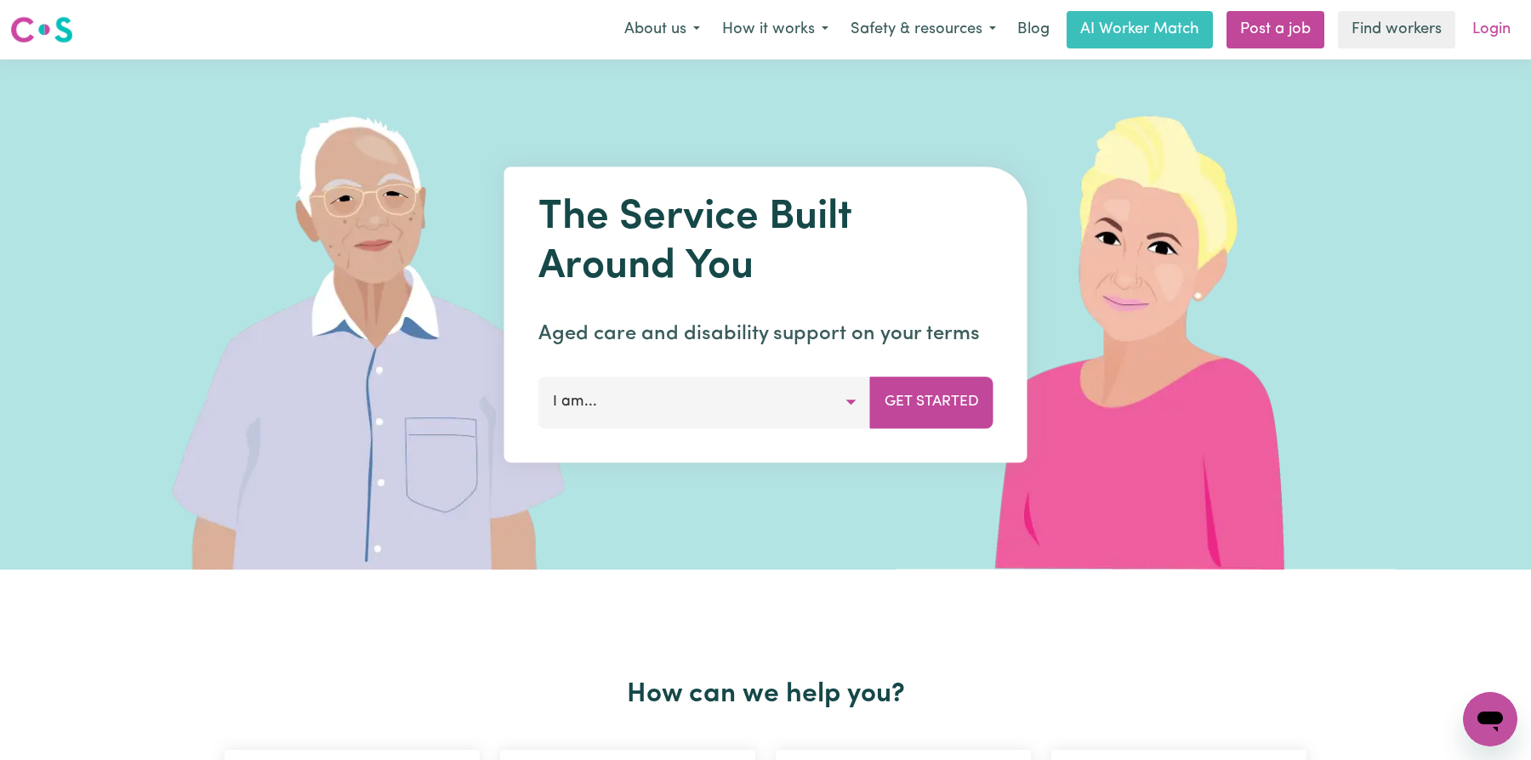
click at [1477, 40] on link "Login" at bounding box center [1491, 29] width 59 height 37
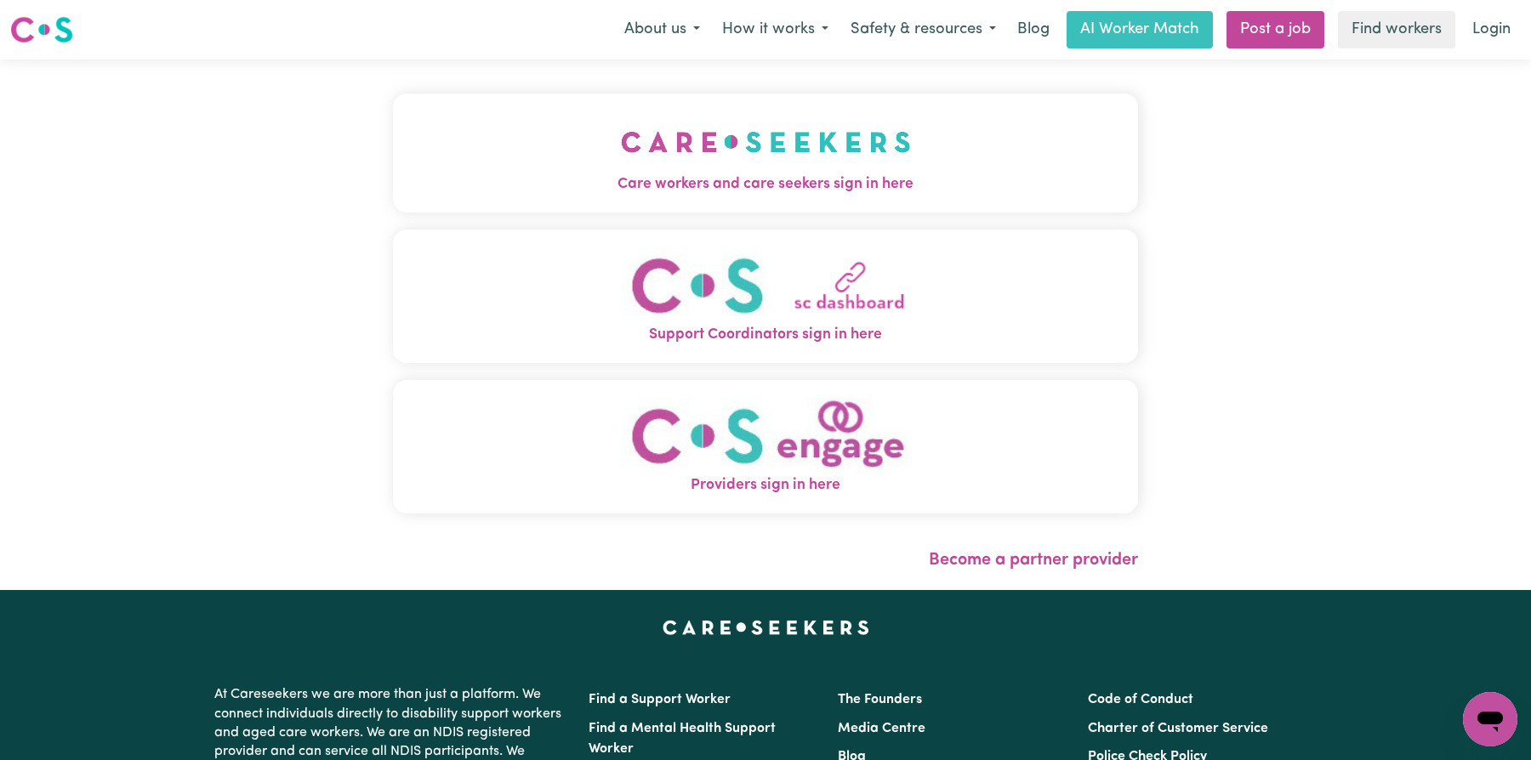
click at [796, 178] on span "Care workers and care seekers sign in here" at bounding box center [765, 184] width 745 height 22
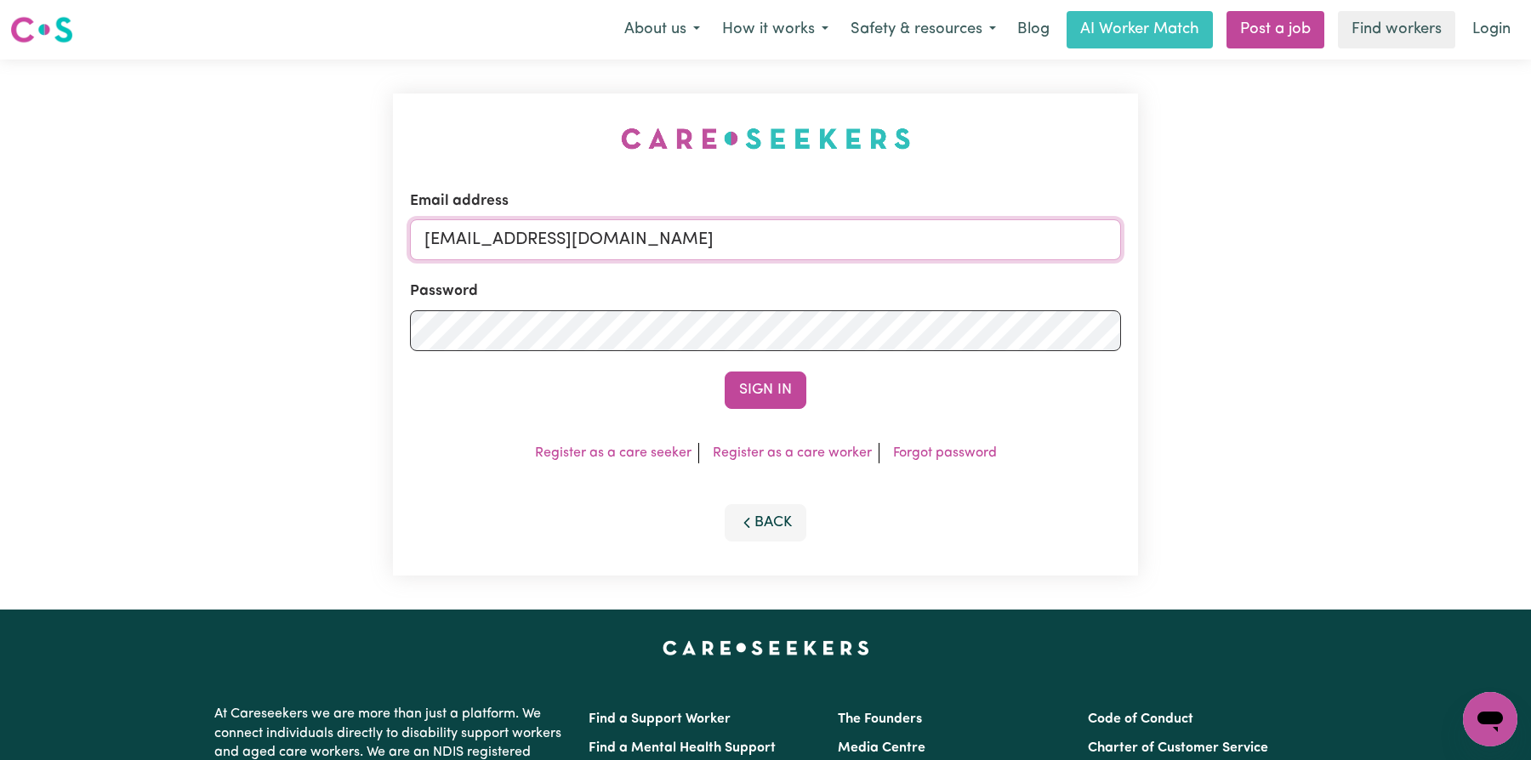
click at [853, 240] on input "[EMAIL_ADDRESS][DOMAIN_NAME]" at bounding box center [765, 239] width 711 height 41
type input "[EMAIL_ADDRESS][DOMAIN_NAME]"
click at [771, 398] on button "Sign In" at bounding box center [766, 390] width 82 height 37
